Goal: Task Accomplishment & Management: Manage account settings

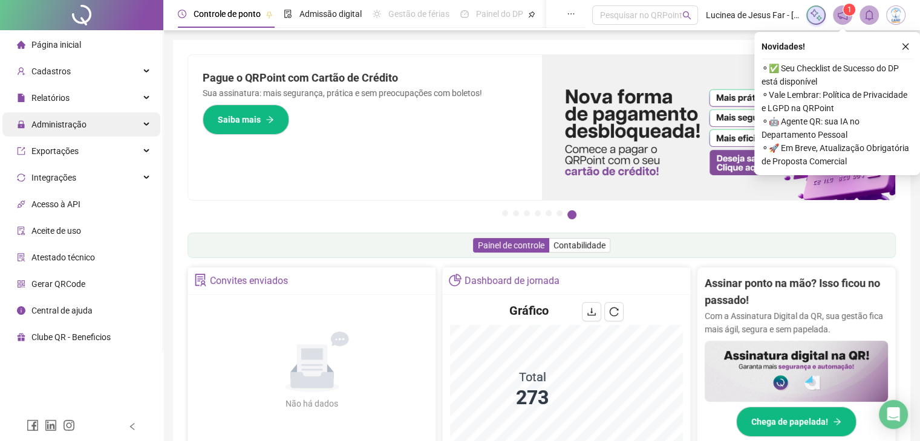
click at [75, 129] on span "Administração" at bounding box center [58, 125] width 55 height 10
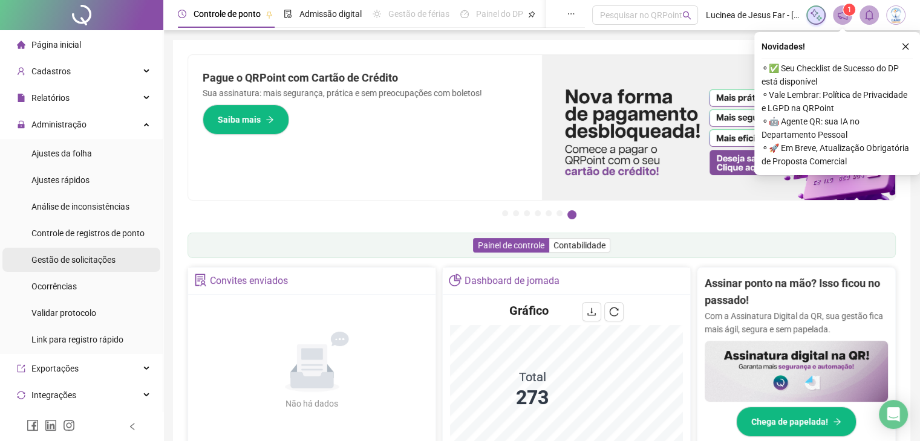
click at [74, 255] on span "Gestão de solicitações" at bounding box center [73, 260] width 84 height 10
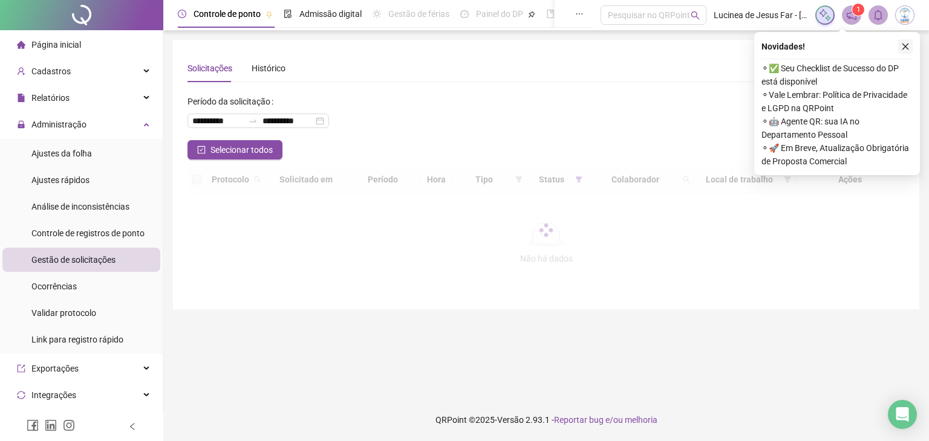
click at [907, 48] on icon "close" at bounding box center [905, 47] width 7 height 7
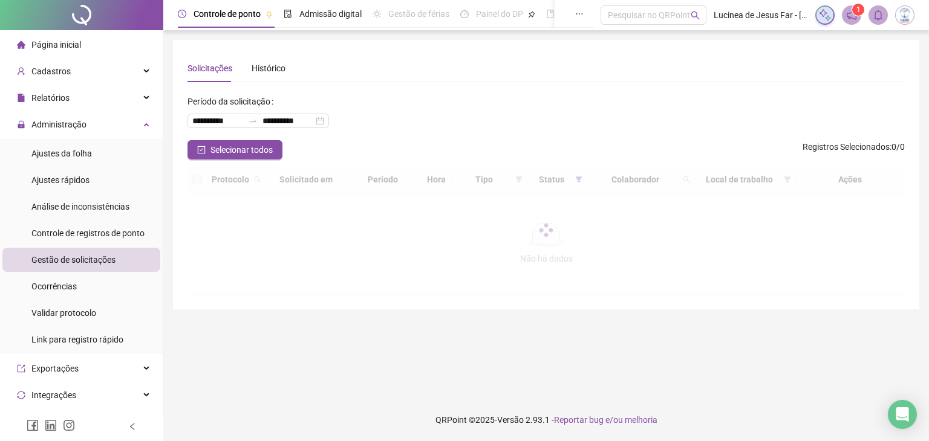
click at [578, 183] on div at bounding box center [545, 230] width 717 height 129
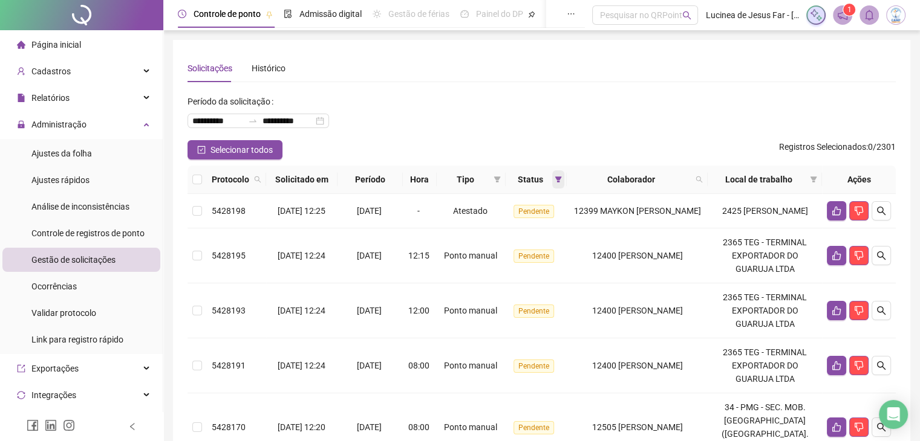
click at [564, 186] on span at bounding box center [558, 180] width 12 height 18
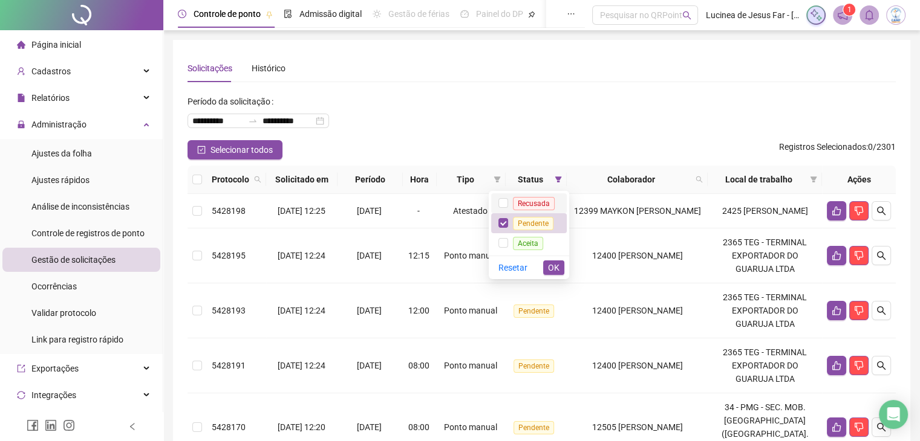
click at [541, 204] on span "Recusada" at bounding box center [534, 203] width 42 height 13
click at [535, 239] on span "Aceita" at bounding box center [528, 243] width 30 height 13
click at [552, 271] on span "OK" at bounding box center [553, 267] width 11 height 13
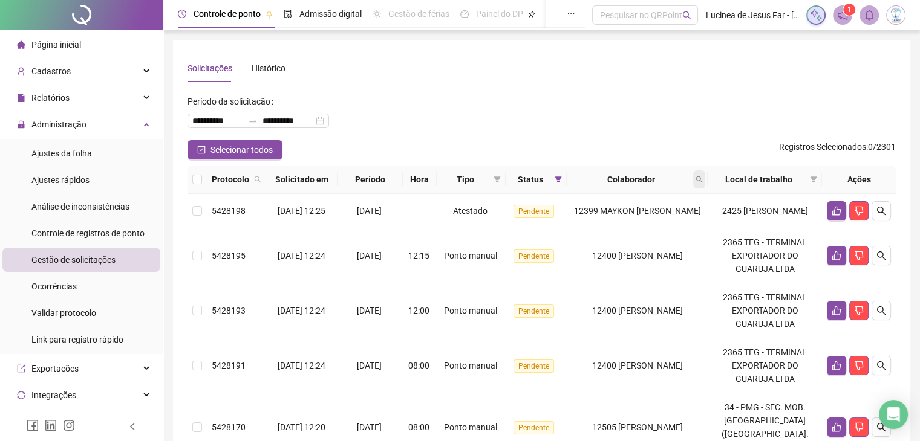
click at [703, 180] on icon "search" at bounding box center [698, 179] width 7 height 7
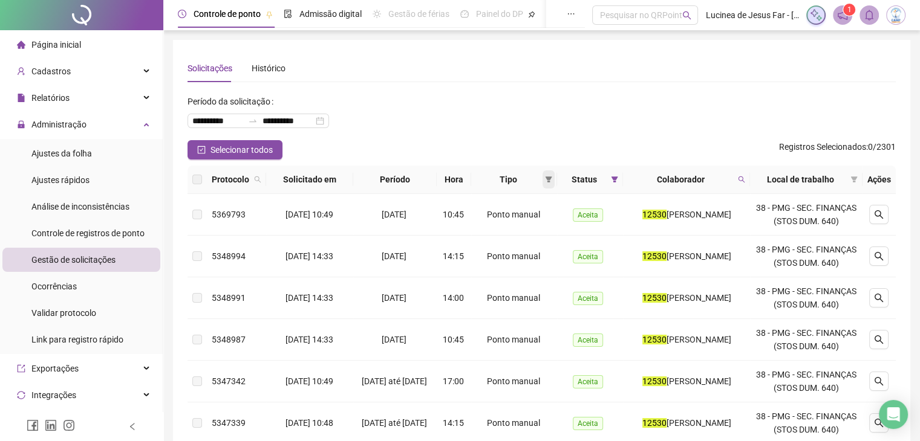
click at [545, 180] on icon "filter" at bounding box center [548, 179] width 7 height 7
click at [512, 223] on span "Atestado" at bounding box center [499, 223] width 34 height 10
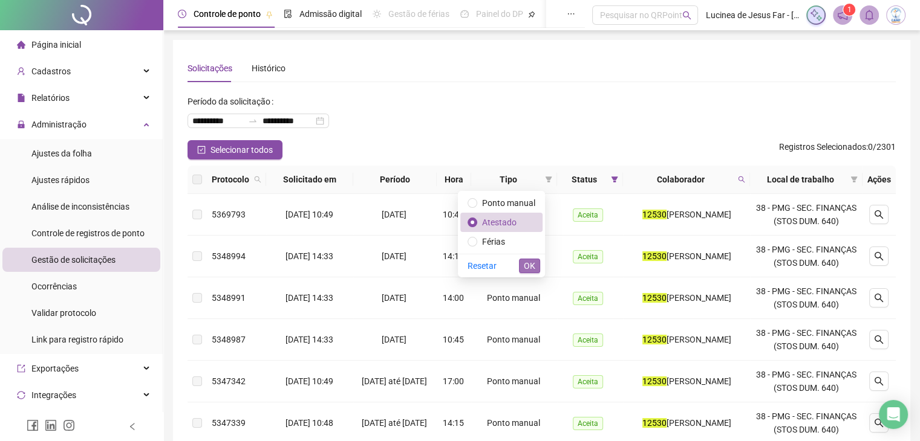
click at [527, 264] on span "OK" at bounding box center [529, 265] width 11 height 13
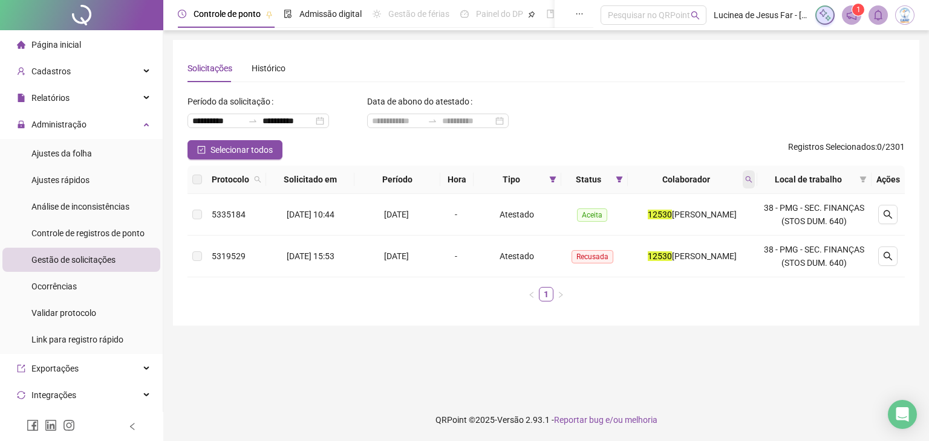
click at [755, 184] on span at bounding box center [749, 180] width 12 height 18
type input "*****"
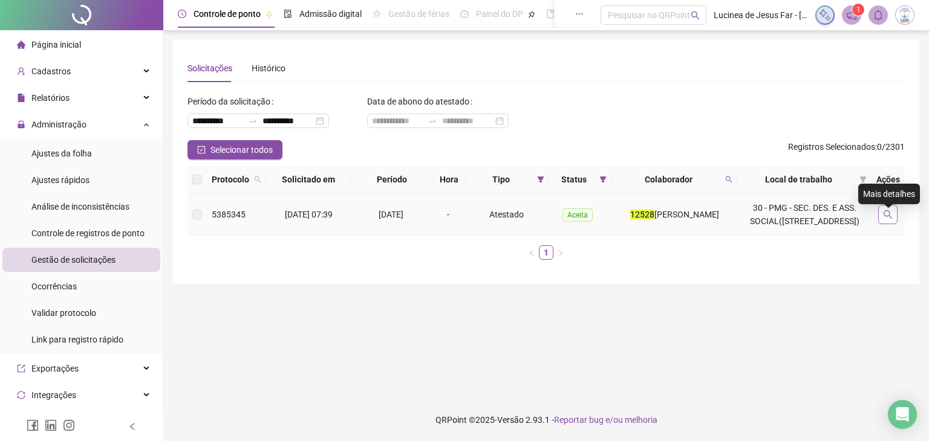
click at [888, 224] on button "button" at bounding box center [887, 214] width 19 height 19
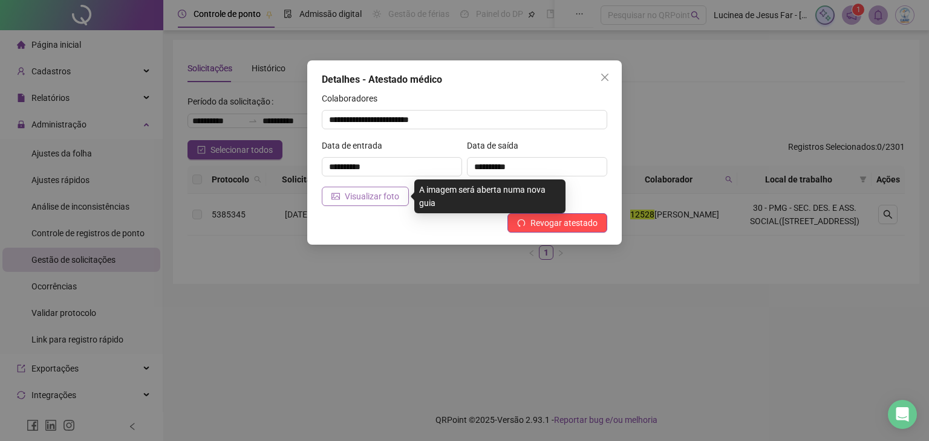
click at [391, 194] on span "Visualizar foto" at bounding box center [372, 196] width 54 height 13
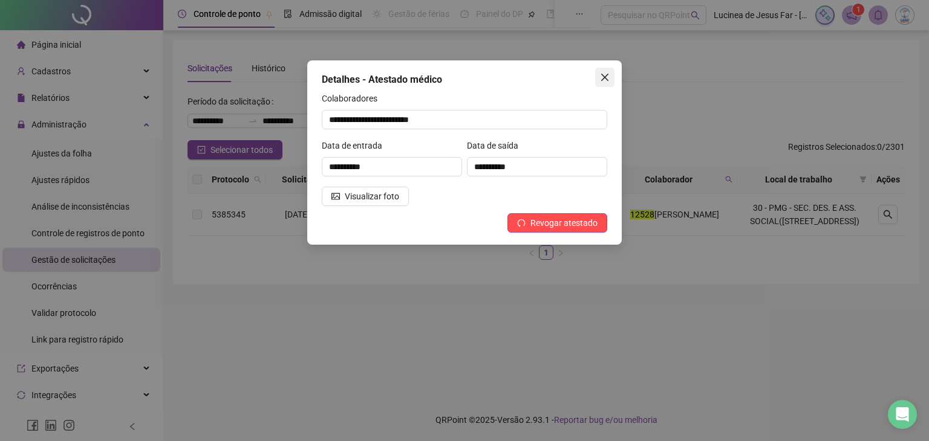
click at [610, 74] on span "Close" at bounding box center [604, 78] width 19 height 10
